Goal: Task Accomplishment & Management: Use online tool/utility

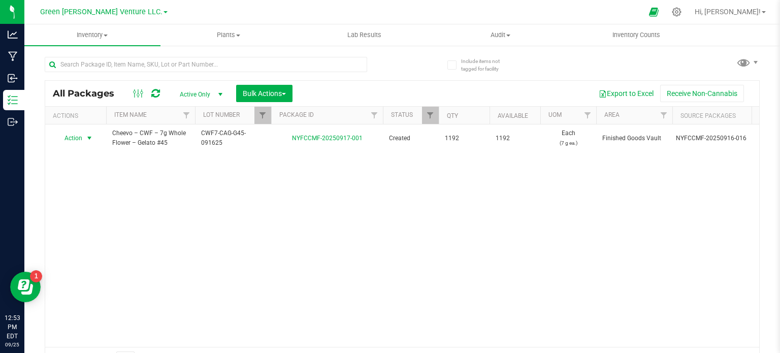
click at [271, 113] on div at bounding box center [271, 116] width 5 height 18
click at [266, 113] on span "Filter" at bounding box center [263, 115] width 8 height 8
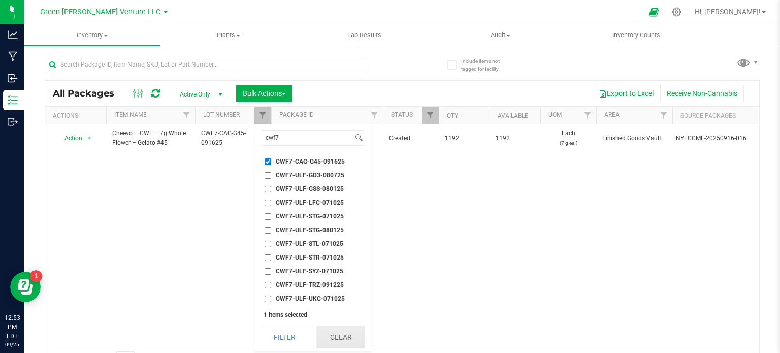
click at [348, 338] on button "Clear" at bounding box center [340, 337] width 49 height 22
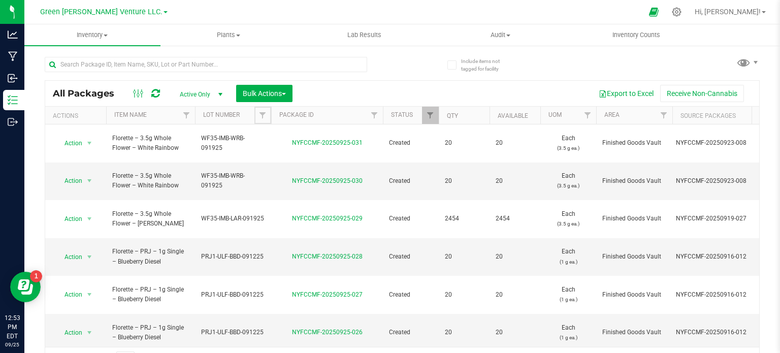
click at [264, 115] on span "Filter" at bounding box center [263, 115] width 8 height 8
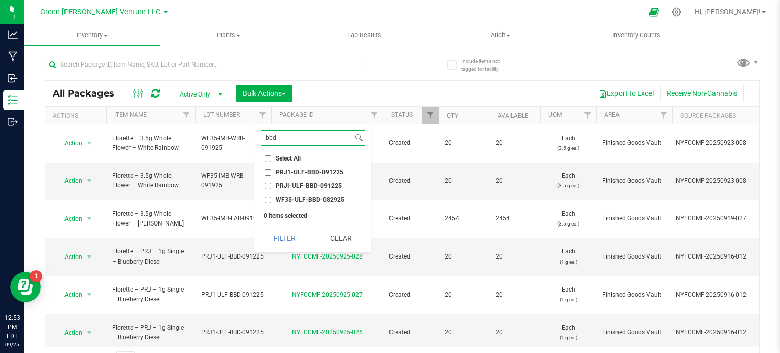
type input "bbd"
click at [266, 171] on input "PRJ1-ULF-BBD-091225" at bounding box center [268, 172] width 7 height 7
click at [273, 234] on button "Filter" at bounding box center [285, 238] width 49 height 22
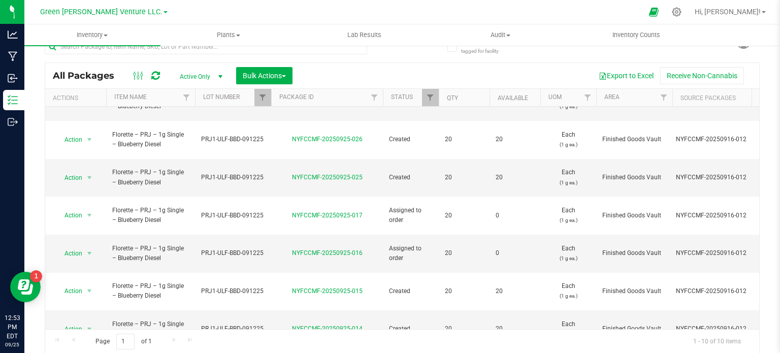
scroll to position [65, 0]
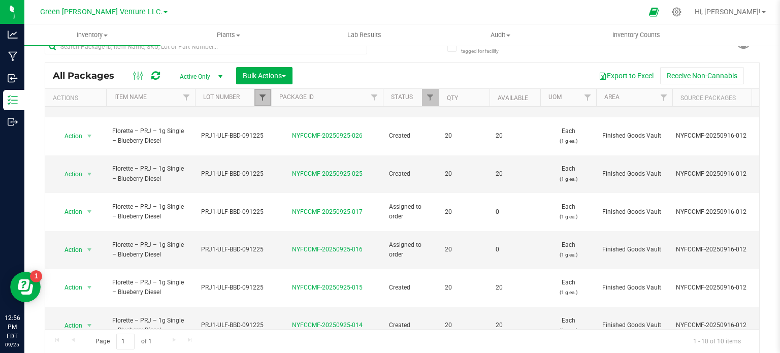
click at [262, 98] on span "Filter" at bounding box center [263, 97] width 8 height 8
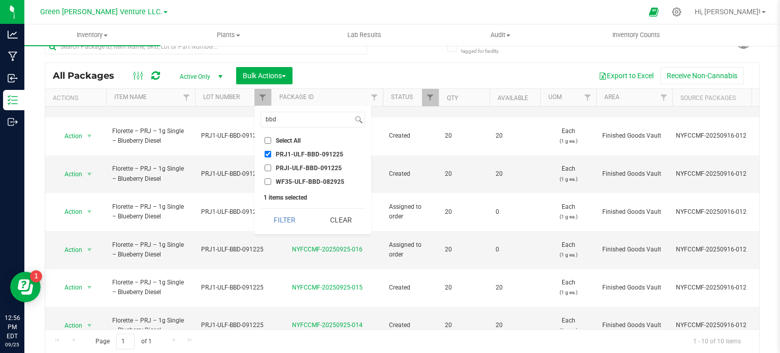
click at [266, 154] on input "PRJ1-ULF-BBD-091225" at bounding box center [268, 154] width 7 height 7
checkbox input "false"
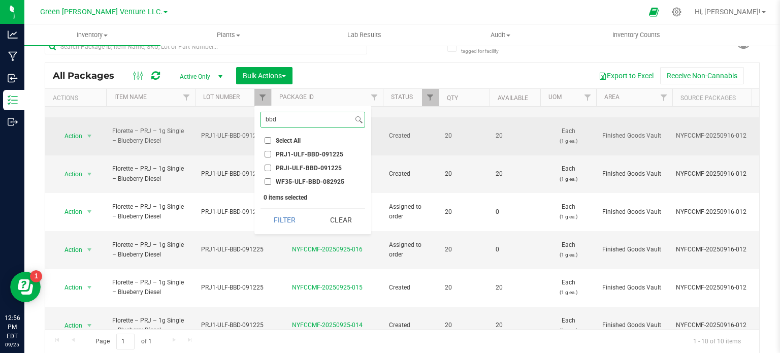
drag, startPoint x: 289, startPoint y: 119, endPoint x: 244, endPoint y: 106, distance: 47.0
click at [252, 120] on body "Analytics Manufacturing Inbound Inventory Outbound 12:56 PM EDT [DATE] 09/25 Gr…" at bounding box center [390, 176] width 780 height 353
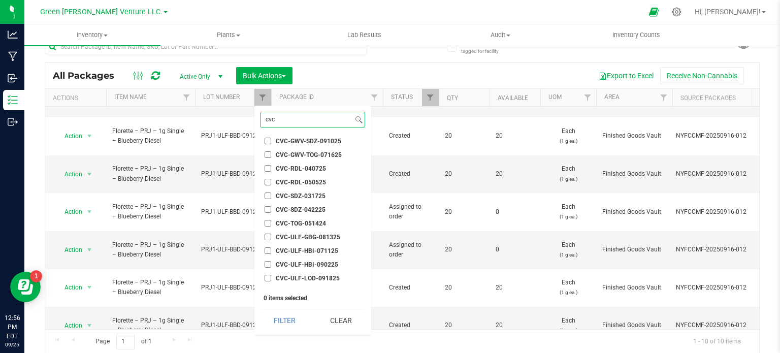
scroll to position [100, 0]
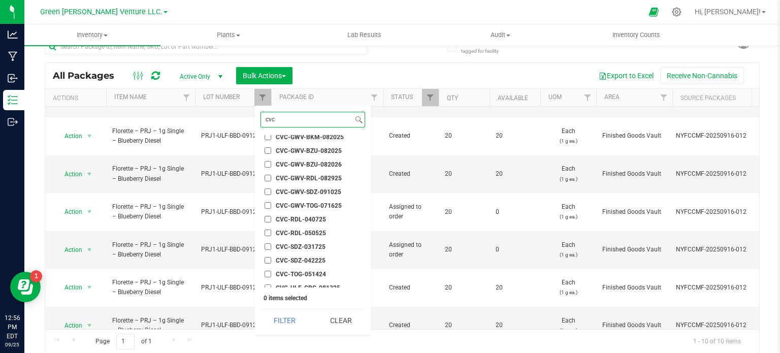
type input "cvc"
click at [267, 150] on input "CVC-GWV-BZU-082025" at bounding box center [268, 150] width 7 height 7
checkbox input "true"
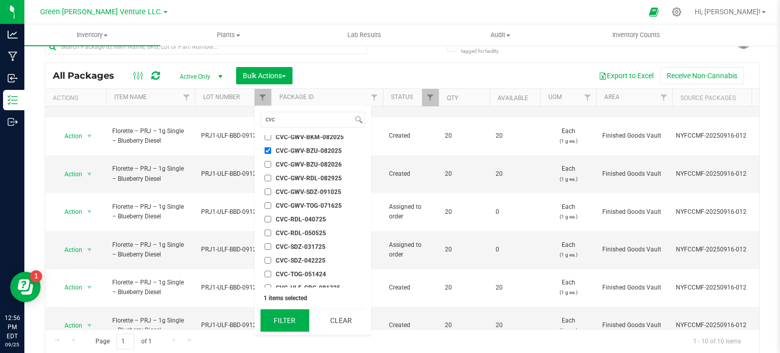
click at [291, 325] on button "Filter" at bounding box center [285, 320] width 49 height 22
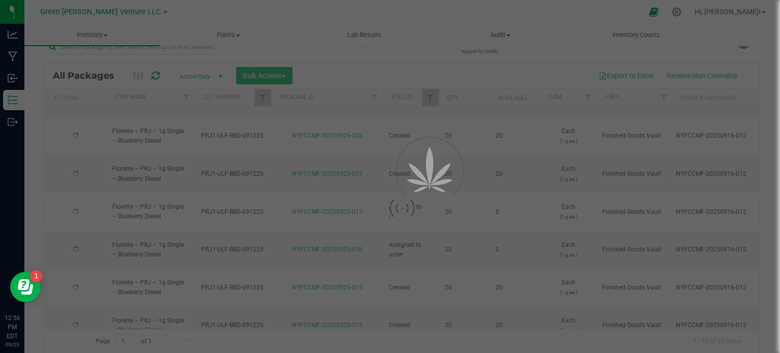
scroll to position [0, 0]
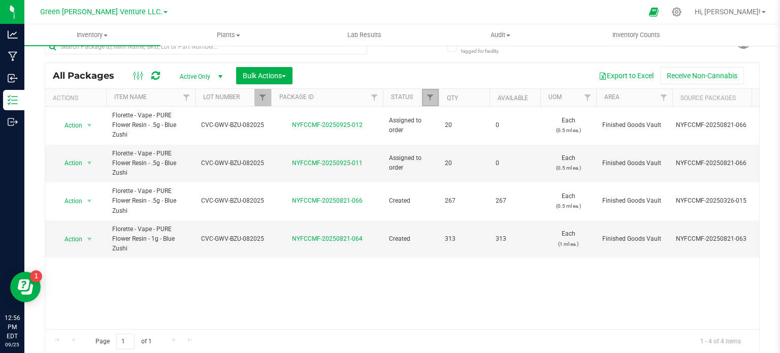
drag, startPoint x: 429, startPoint y: 94, endPoint x: 428, endPoint y: 102, distance: 7.7
click at [429, 94] on span "Filter" at bounding box center [430, 97] width 8 height 8
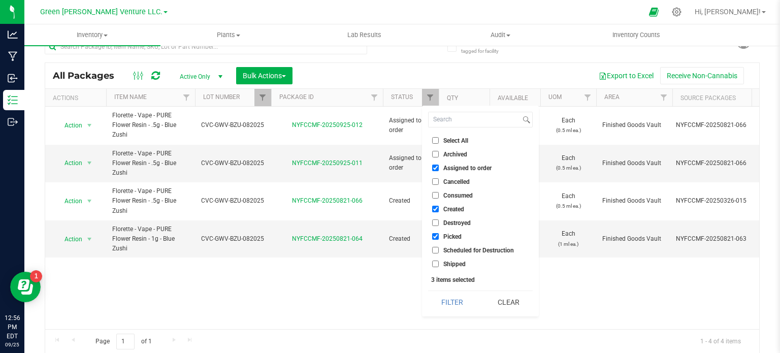
click at [435, 165] on input "Assigned to order" at bounding box center [435, 168] width 7 height 7
checkbox input "false"
click at [494, 294] on button "Clear" at bounding box center [508, 302] width 49 height 22
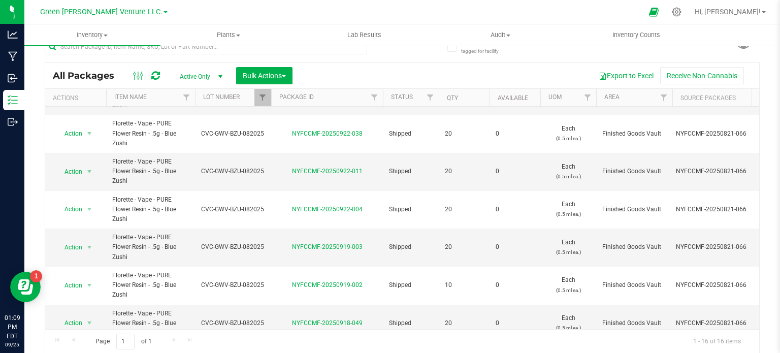
scroll to position [389, 0]
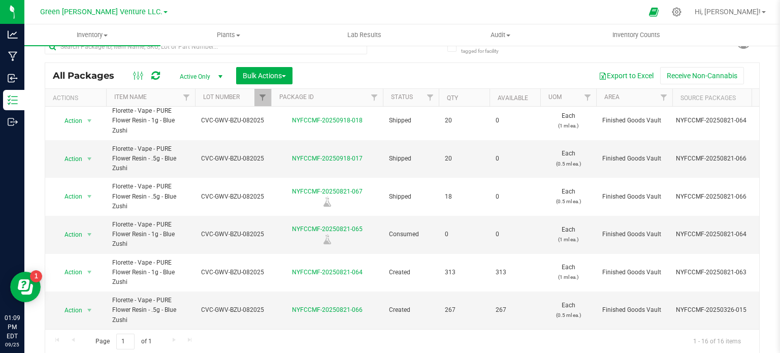
drag, startPoint x: 134, startPoint y: 318, endPoint x: 136, endPoint y: 325, distance: 7.1
click at [135, 323] on div "Action Action Edit attributes Global inventory Locate package Print package lab…" at bounding box center [402, 218] width 714 height 222
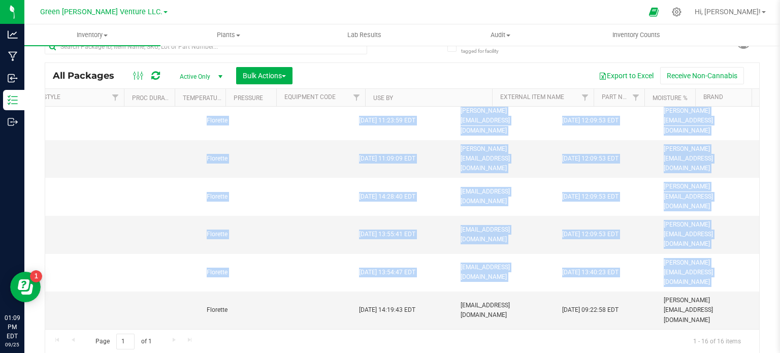
scroll to position [0, 4294]
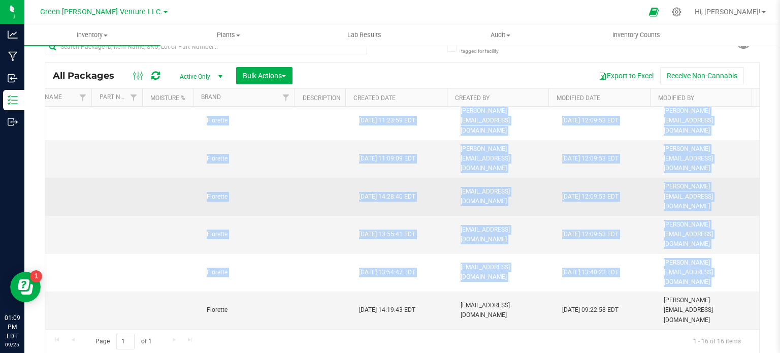
click at [272, 201] on td "Florette" at bounding box center [252, 197] width 102 height 38
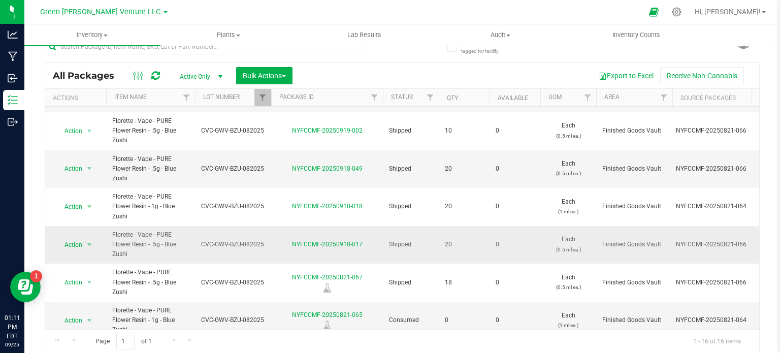
scroll to position [287, 0]
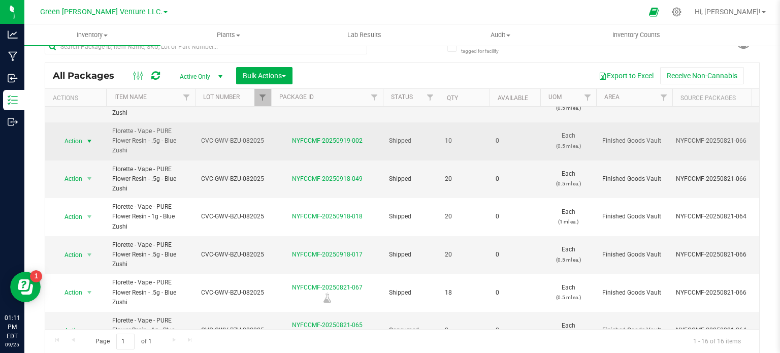
click at [76, 138] on span "Action" at bounding box center [68, 141] width 27 height 14
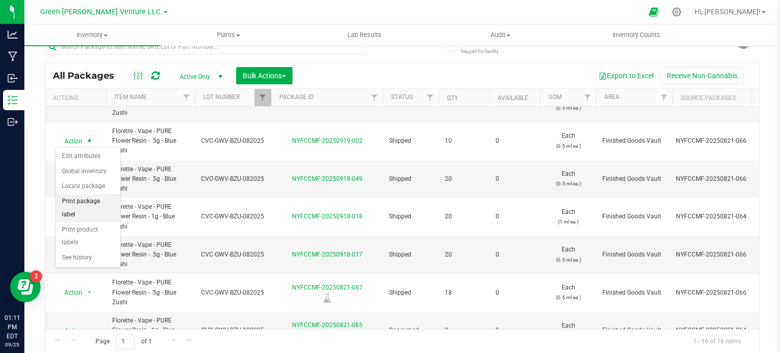
click at [84, 200] on li "Print package label" at bounding box center [88, 208] width 65 height 28
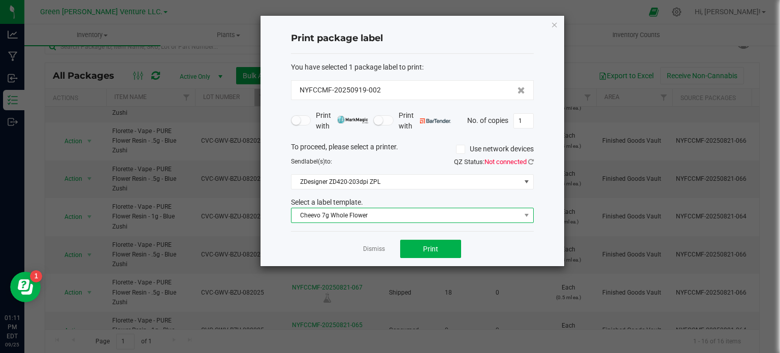
click at [338, 217] on span "Cheevo 7g Whole Flower" at bounding box center [406, 215] width 229 height 14
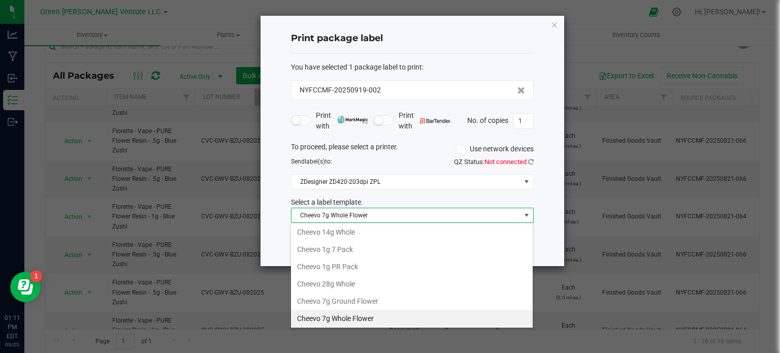
scroll to position [171, 0]
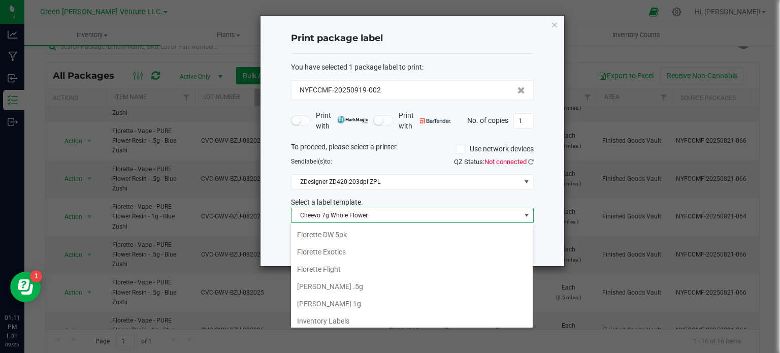
click at [330, 287] on li "[PERSON_NAME] .5g" at bounding box center [412, 286] width 242 height 17
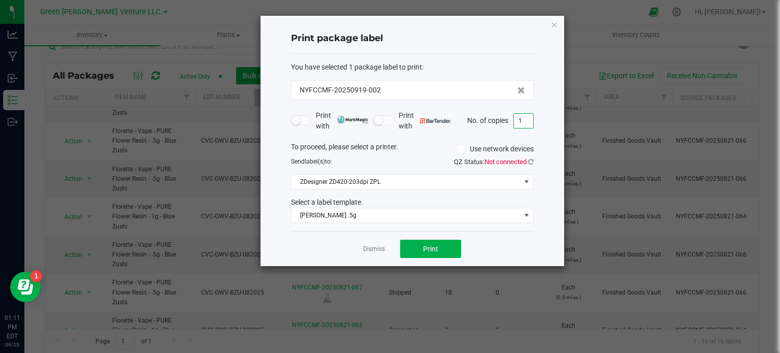
click at [517, 122] on input "1" at bounding box center [523, 121] width 19 height 14
type input "21"
click at [414, 249] on button "Print" at bounding box center [430, 249] width 61 height 18
click at [556, 23] on icon "button" at bounding box center [554, 24] width 7 height 12
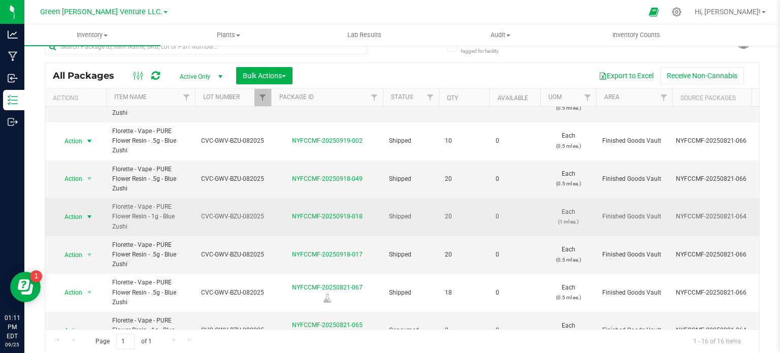
click at [73, 215] on span "Action" at bounding box center [68, 217] width 27 height 14
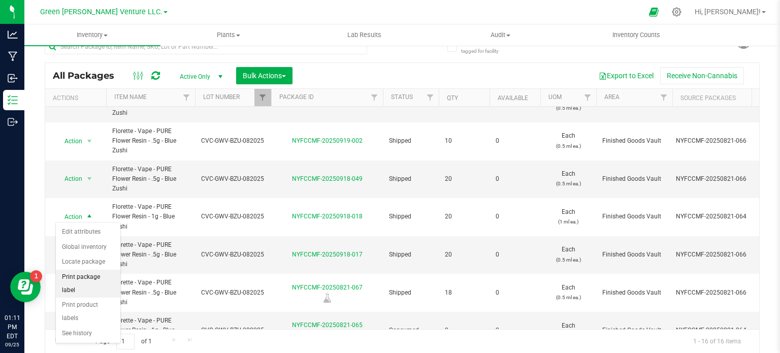
click at [94, 280] on li "Print package label" at bounding box center [88, 284] width 65 height 28
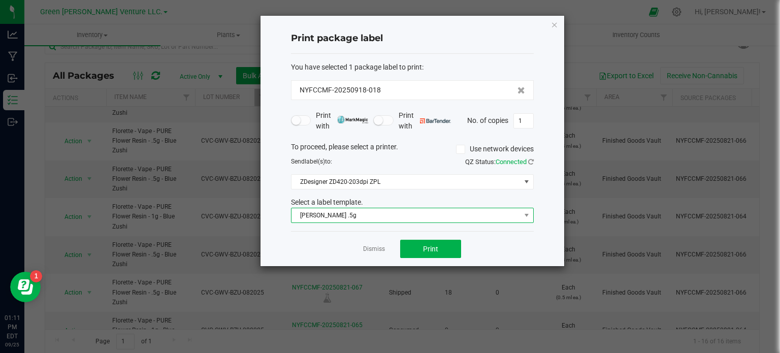
click at [420, 220] on span "[PERSON_NAME] .5g" at bounding box center [406, 215] width 229 height 14
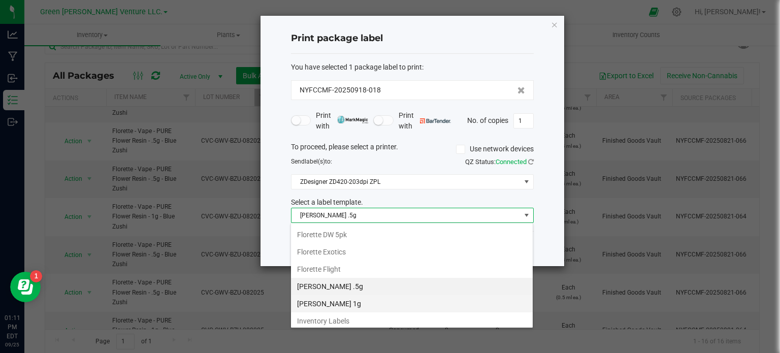
click at [350, 298] on li "[PERSON_NAME] 1g" at bounding box center [412, 303] width 242 height 17
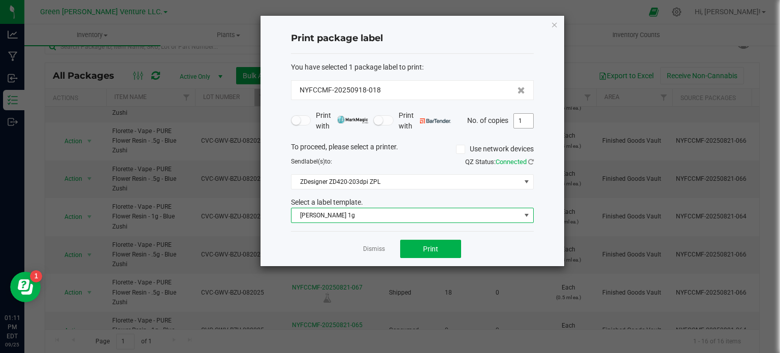
click at [525, 118] on input "1" at bounding box center [523, 121] width 19 height 14
type input "21"
click at [452, 245] on button "Print" at bounding box center [430, 249] width 61 height 18
click at [553, 26] on icon "button" at bounding box center [554, 24] width 7 height 12
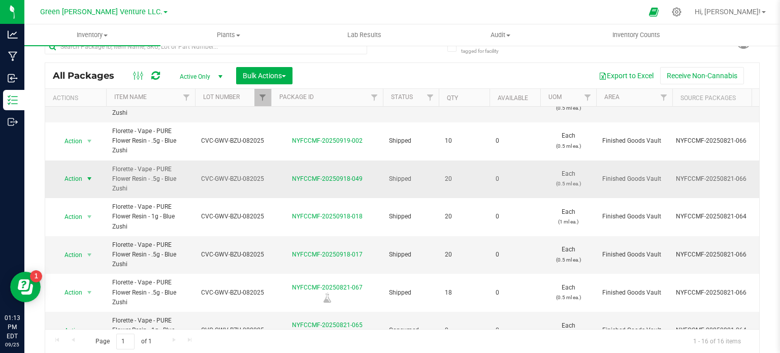
click at [88, 176] on span "select" at bounding box center [89, 179] width 8 height 8
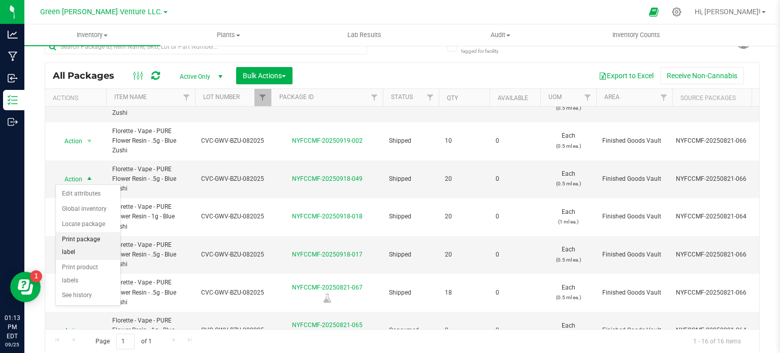
click at [93, 243] on li "Print package label" at bounding box center [88, 246] width 65 height 28
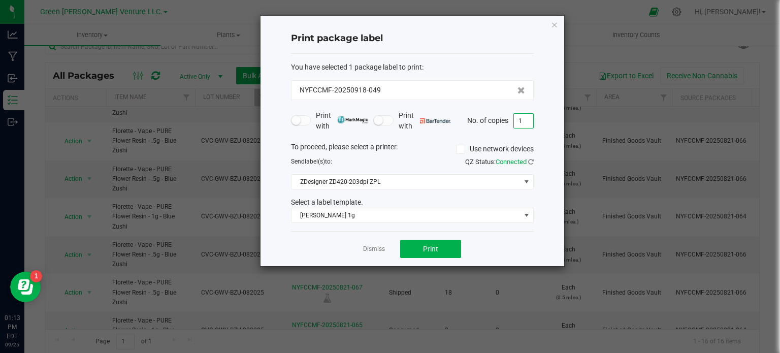
click at [524, 118] on input "1" at bounding box center [523, 121] width 19 height 14
type input "21"
click at [376, 212] on span "[PERSON_NAME] 1g" at bounding box center [406, 215] width 229 height 14
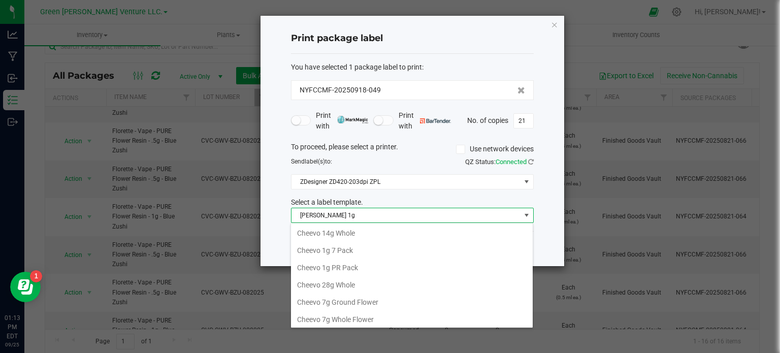
scroll to position [15, 243]
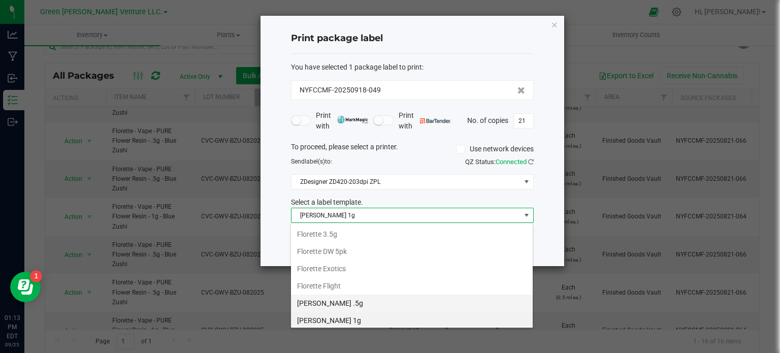
click at [358, 301] on li "[PERSON_NAME] .5g" at bounding box center [412, 303] width 242 height 17
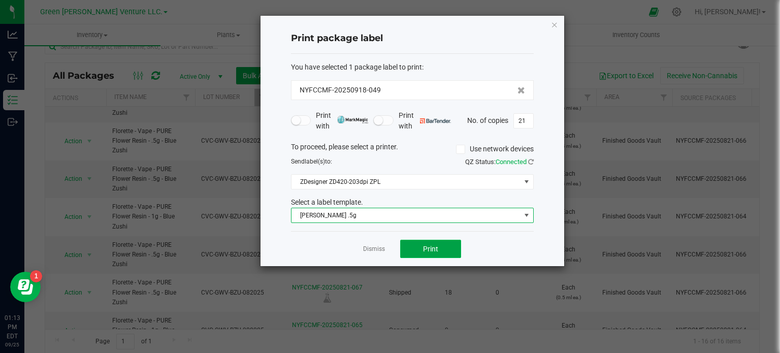
click at [457, 251] on button "Print" at bounding box center [430, 249] width 61 height 18
click at [376, 245] on link "Dismiss" at bounding box center [374, 249] width 22 height 9
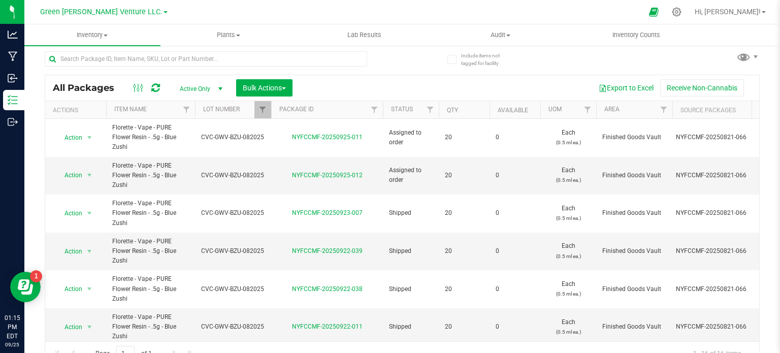
scroll to position [0, 0]
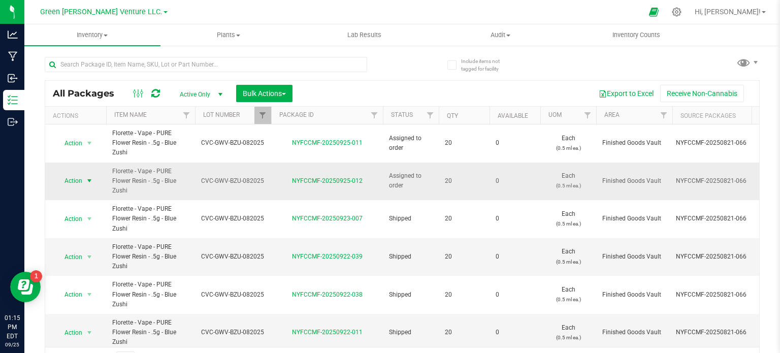
click at [77, 181] on span "Action" at bounding box center [68, 181] width 27 height 14
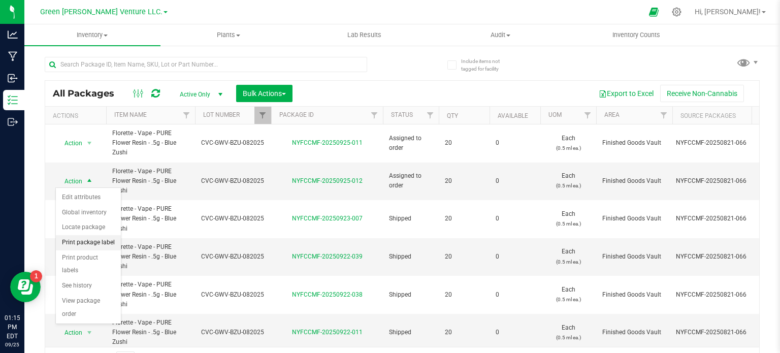
click at [89, 239] on li "Print package label" at bounding box center [88, 242] width 65 height 15
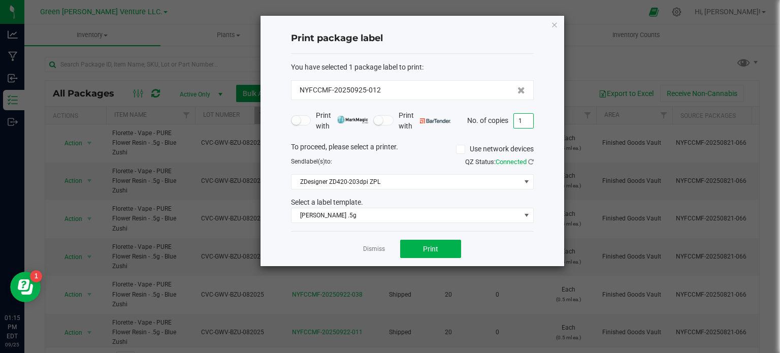
click at [526, 123] on input "1" at bounding box center [523, 121] width 19 height 14
type input "11"
click at [444, 248] on button "Print" at bounding box center [430, 249] width 61 height 18
type input "21"
click at [429, 245] on span "Print" at bounding box center [430, 249] width 15 height 8
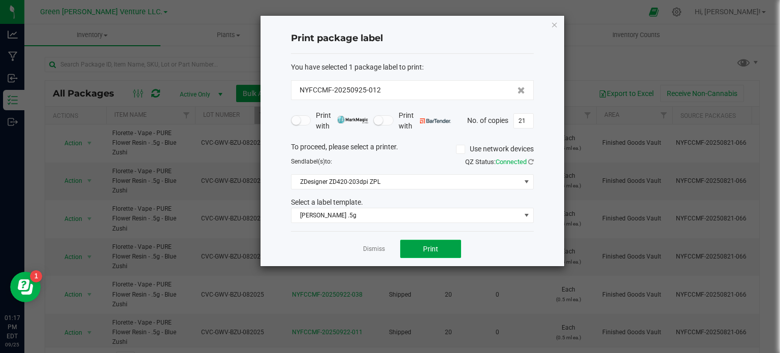
click at [445, 243] on button "Print" at bounding box center [430, 249] width 61 height 18
click at [445, 247] on button "Print" at bounding box center [430, 249] width 61 height 18
